Goal: Information Seeking & Learning: Compare options

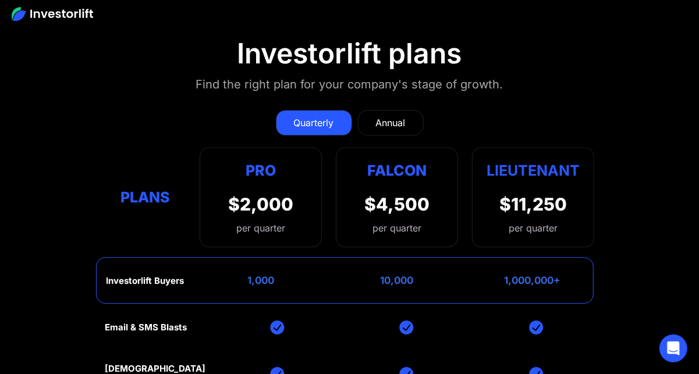
scroll to position [4663, 0]
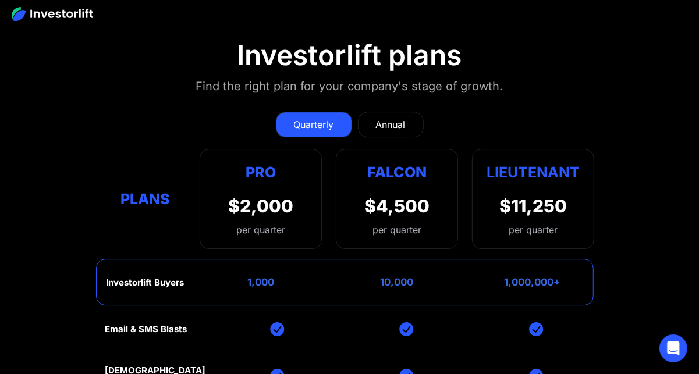
click at [397, 112] on link "Annual" at bounding box center [391, 125] width 66 height 26
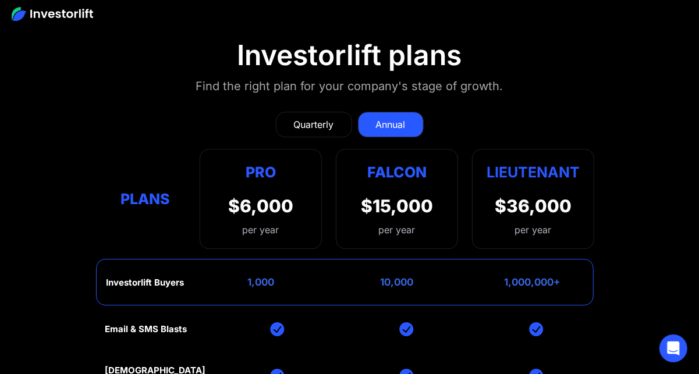
click at [332, 118] on div "Quarterly" at bounding box center [314, 125] width 40 height 14
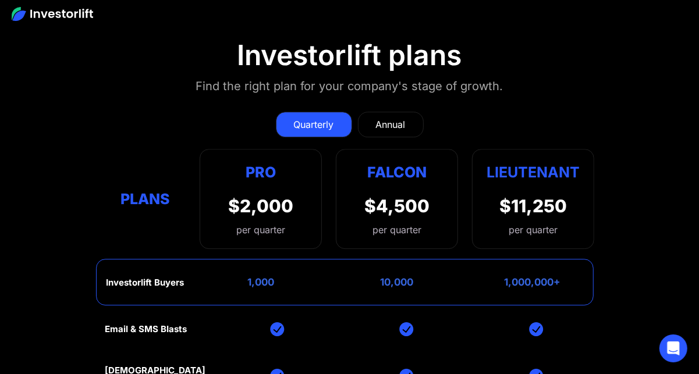
click at [373, 112] on link "Annual" at bounding box center [391, 125] width 66 height 26
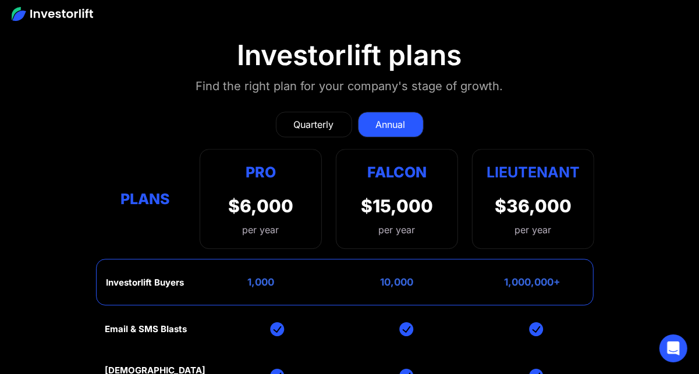
click at [330, 118] on div "Quarterly" at bounding box center [314, 125] width 40 height 14
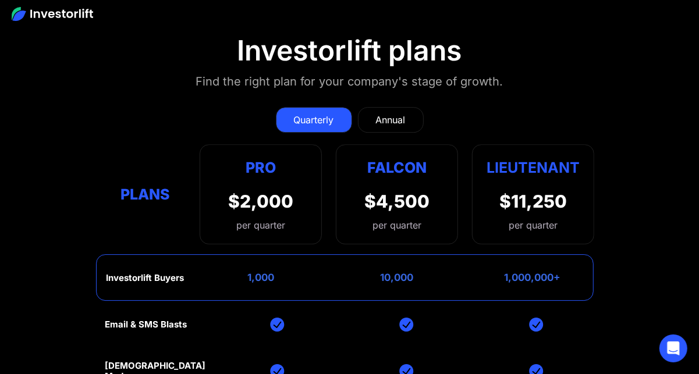
scroll to position [4650, 0]
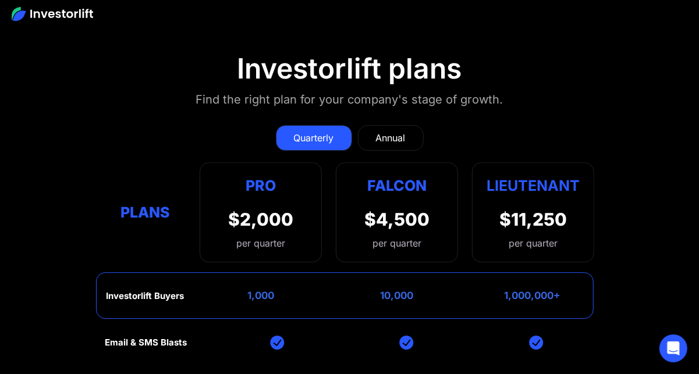
click at [381, 125] on link "Annual" at bounding box center [391, 138] width 66 height 26
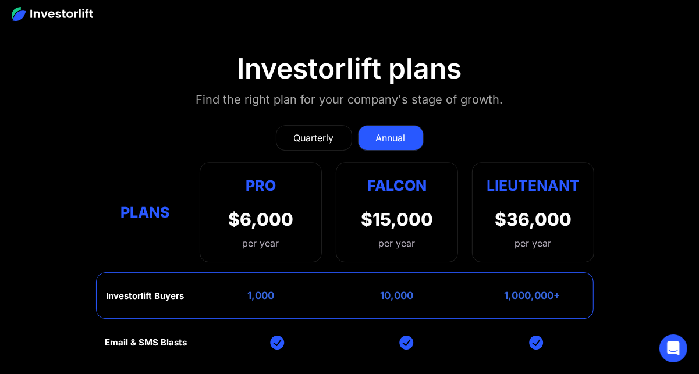
click at [328, 113] on div "Quarterly Annual Plans Pro $2,000 per quarter Pro Falcon Ltnt. Users 3 10 Unltd…" at bounding box center [349, 187] width 489 height 149
click at [338, 125] on link "Quarterly" at bounding box center [314, 138] width 76 height 26
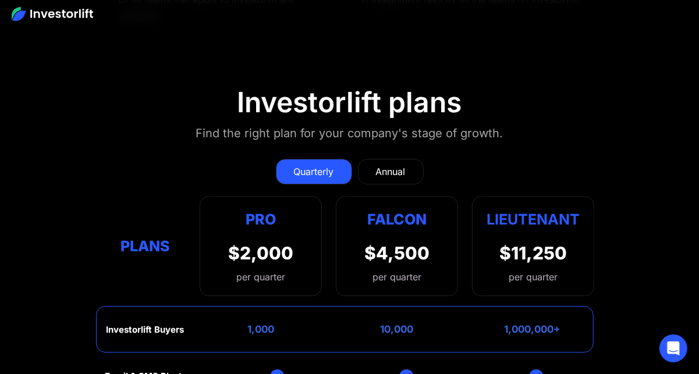
scroll to position [4617, 0]
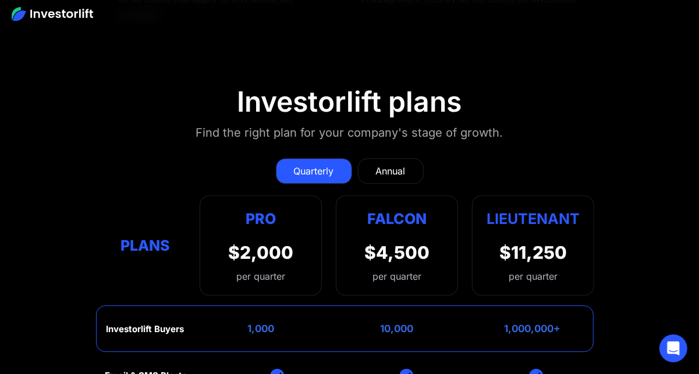
click at [363, 196] on div "Falcon $4,500 per quarter" at bounding box center [397, 246] width 122 height 100
click at [358, 196] on div "Falcon $4,500 per quarter" at bounding box center [397, 246] width 122 height 100
click at [483, 158] on div "Quarterly Annual" at bounding box center [349, 171] width 489 height 26
click at [417, 158] on link "Annual" at bounding box center [391, 171] width 66 height 26
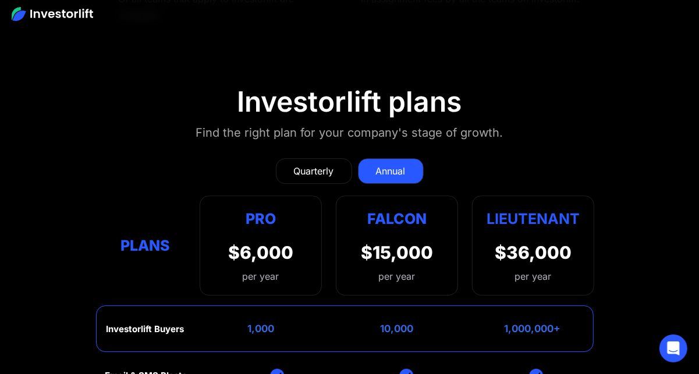
click at [324, 164] on div "Quarterly" at bounding box center [314, 171] width 40 height 14
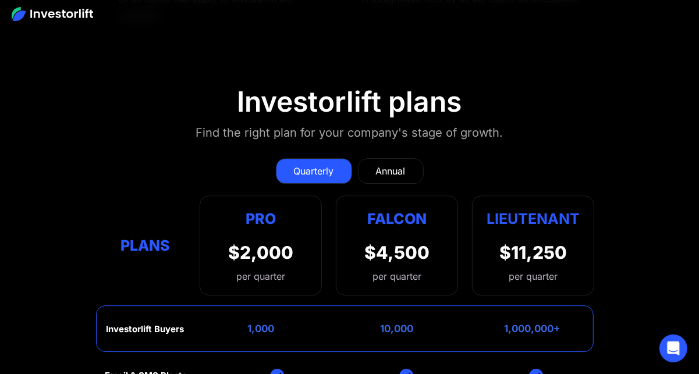
click at [124, 58] on section "Investorlift plans Find the right plan for your company's stage of growth. Quar…" at bounding box center [349, 327] width 699 height 540
click at [151, 158] on div "Quarterly Annual" at bounding box center [349, 171] width 489 height 26
click at [237, 147] on div "Quarterly Annual Plans Pro $2,000 per quarter Pro Falcon Ltnt. Users 3 10 Unltd…" at bounding box center [349, 221] width 489 height 149
click at [178, 196] on div "Plans Pro $2,000 per quarter Pro Falcon Ltnt. Users 3 10 Unltd Buyer Limit 100k…" at bounding box center [349, 246] width 489 height 100
click at [187, 196] on div "Plans Pro $2,000 per quarter Pro Falcon Ltnt. Users 3 10 Unltd Buyer Limit 100k…" at bounding box center [349, 246] width 489 height 100
